Goal: Information Seeking & Learning: Find specific fact

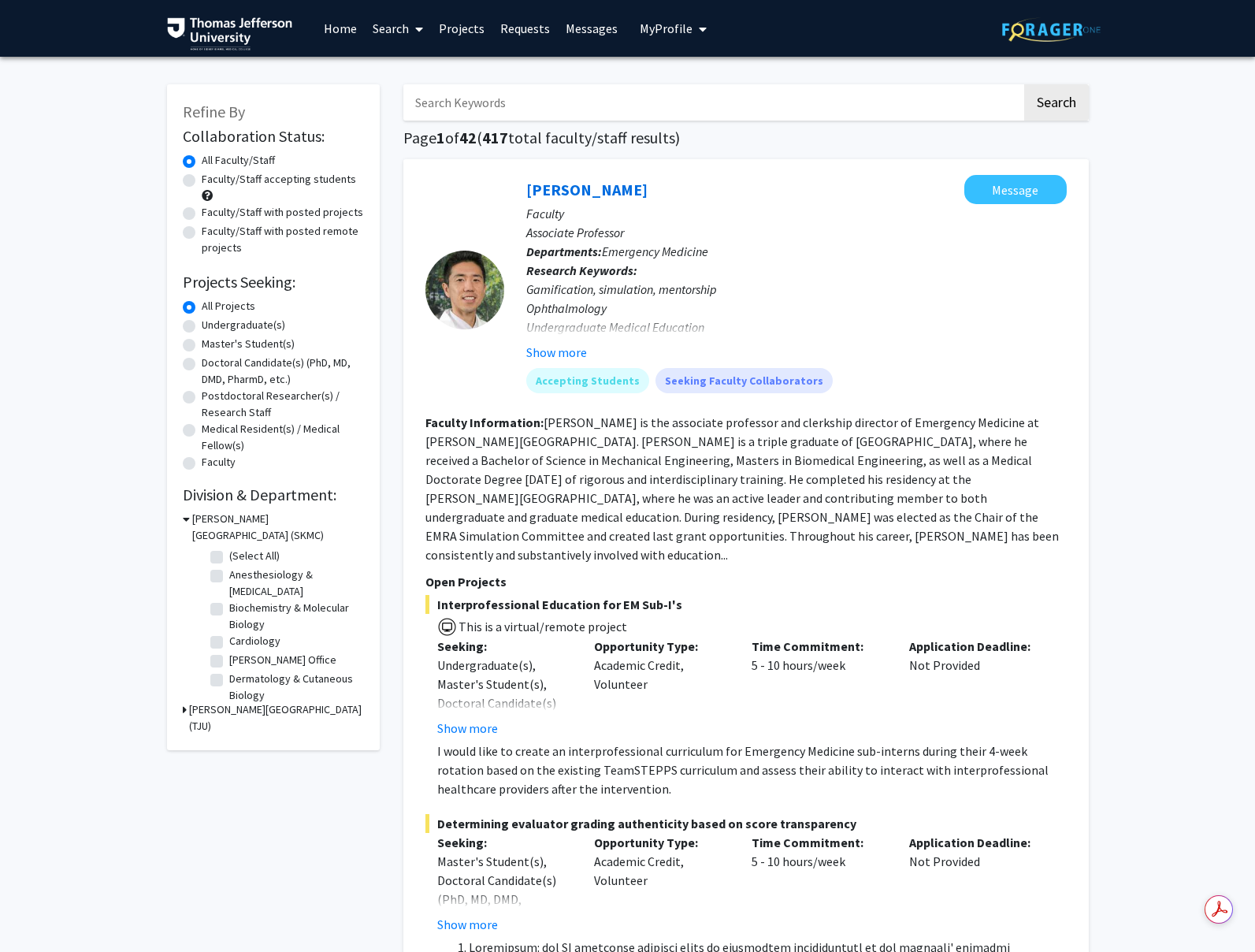
click at [498, 102] on input "Search Keywords" at bounding box center [713, 103] width 619 height 36
type input "[PERSON_NAME]"
click at [1075, 95] on button "Search" at bounding box center [1057, 103] width 65 height 36
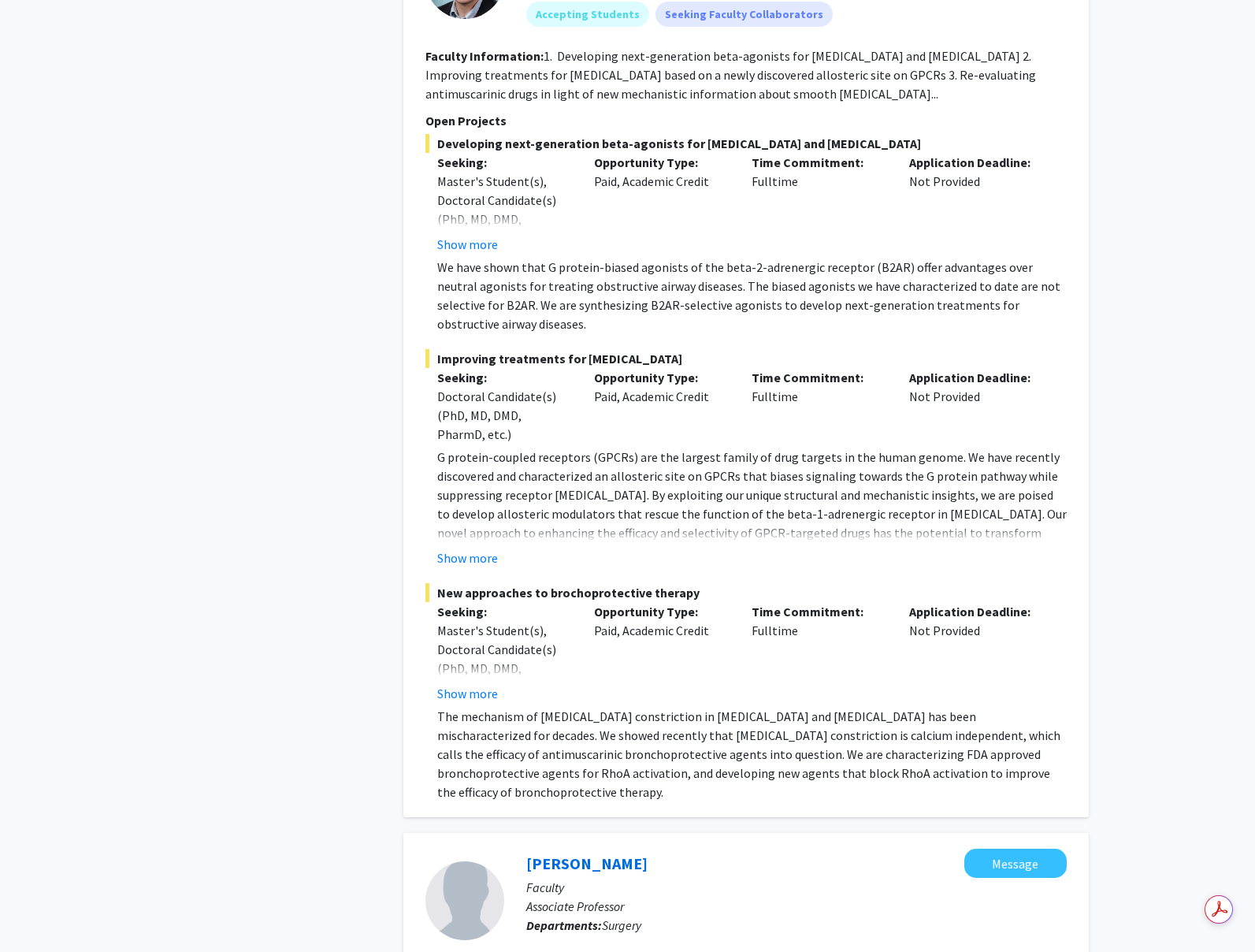
scroll to position [787, 0]
click at [482, 554] on button "Show more" at bounding box center [468, 556] width 61 height 19
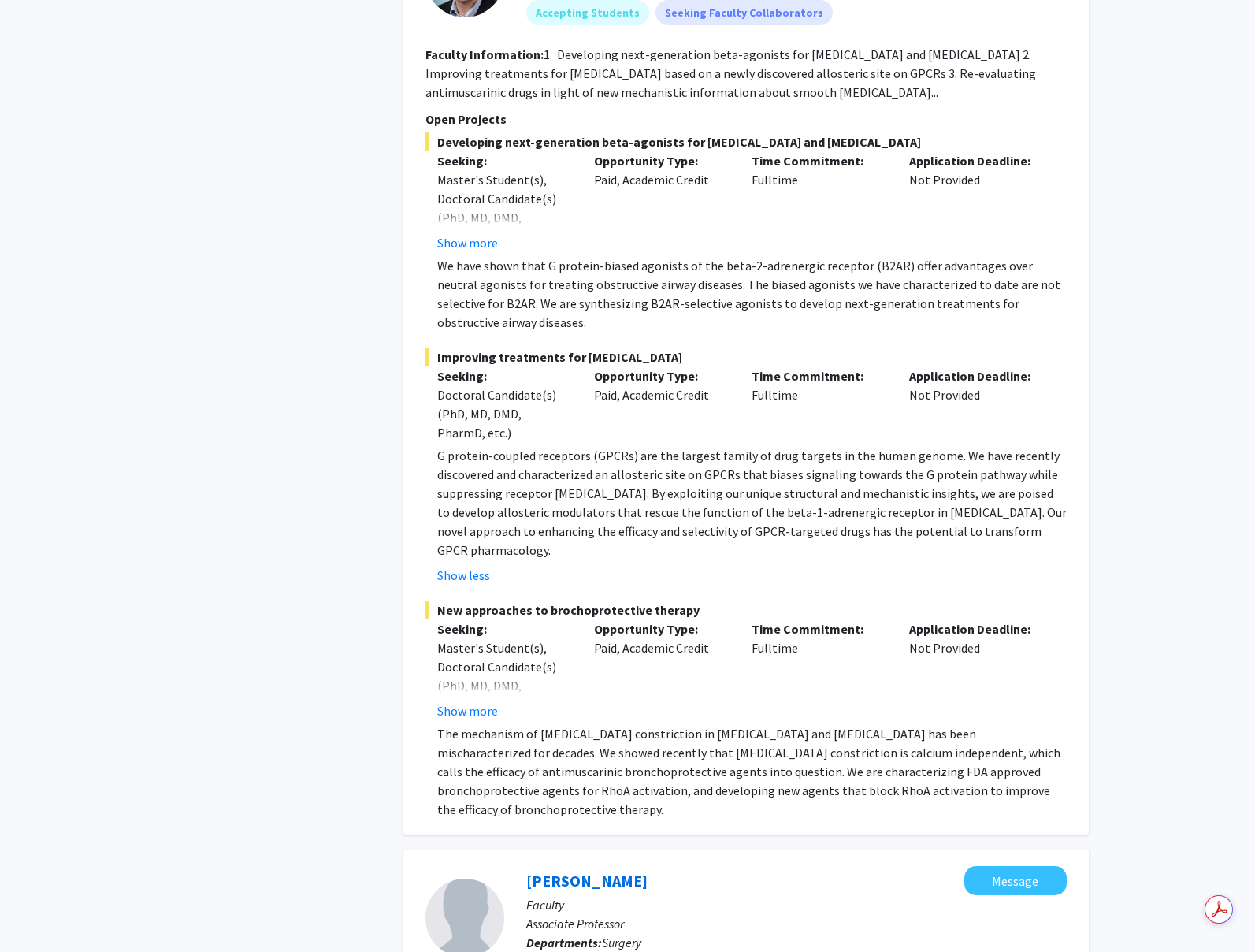
click at [235, 367] on div "Refine By Collaboration Status: Collaboration Status All Faculty/Staff Collabor…" at bounding box center [273, 486] width 236 height 2410
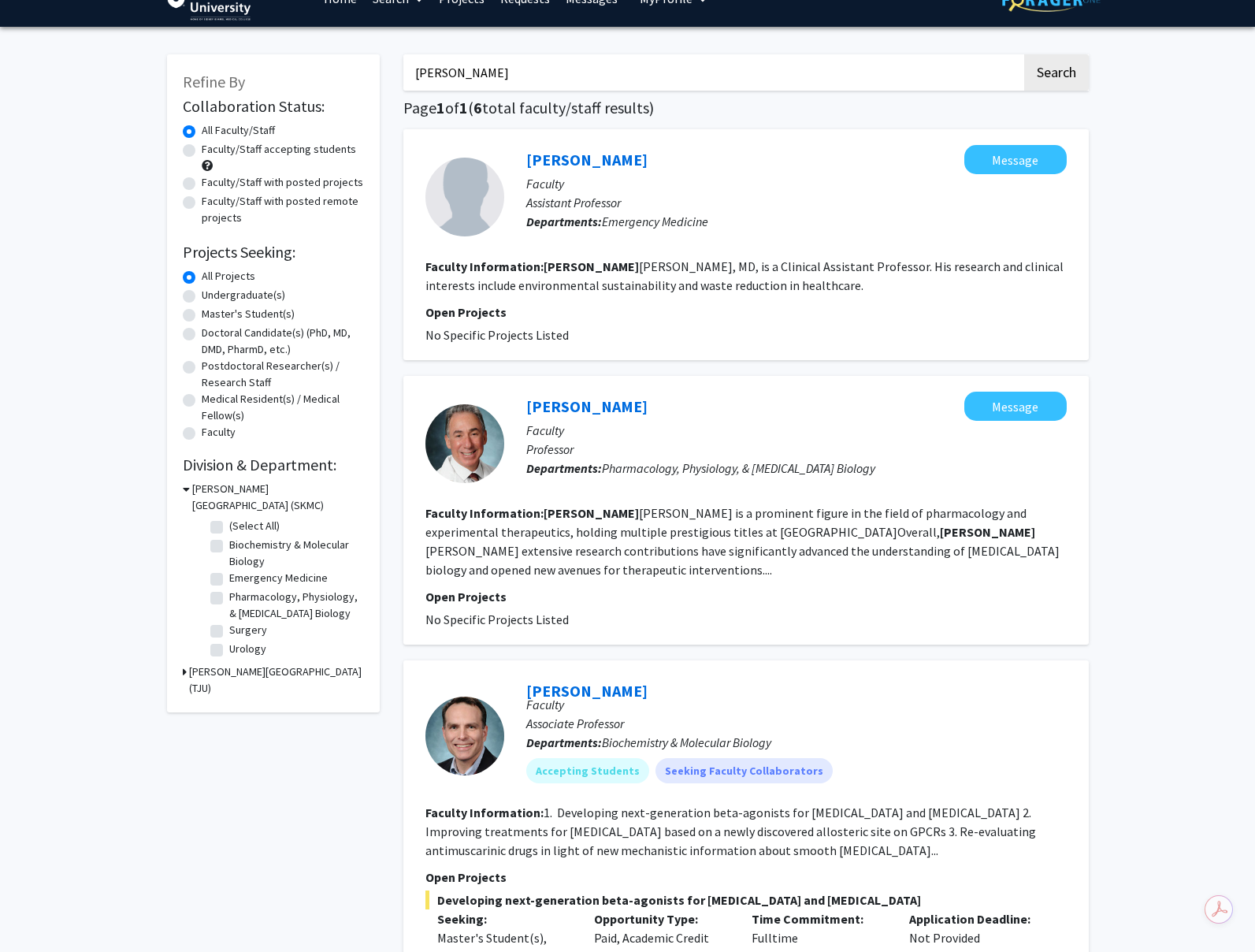
scroll to position [0, 0]
